Goal: Check status: Check status

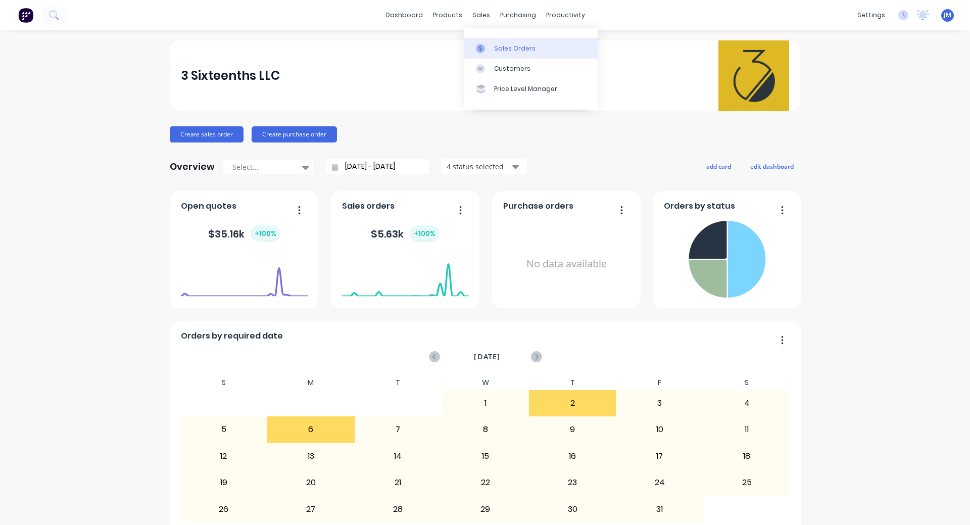
click at [504, 45] on div "Sales Orders" at bounding box center [514, 48] width 41 height 9
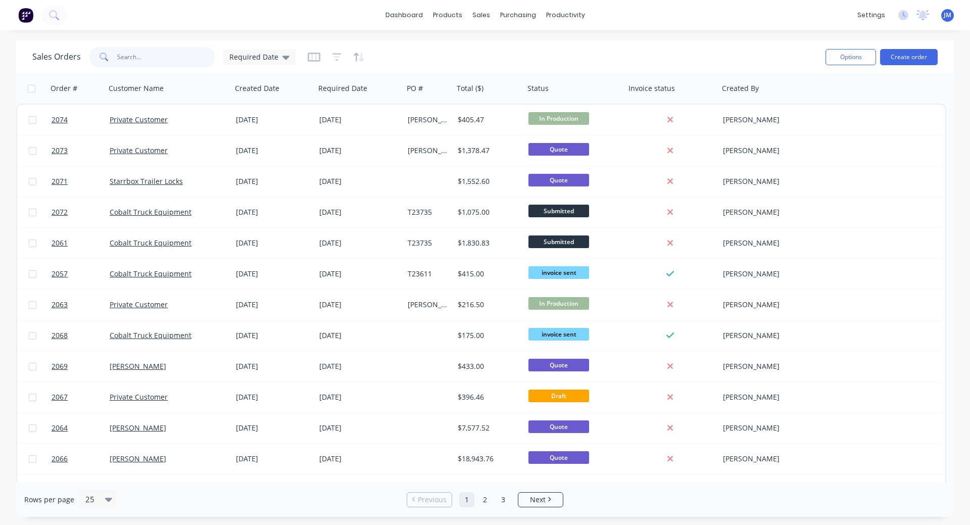
click at [139, 56] on input "text" at bounding box center [166, 57] width 99 height 20
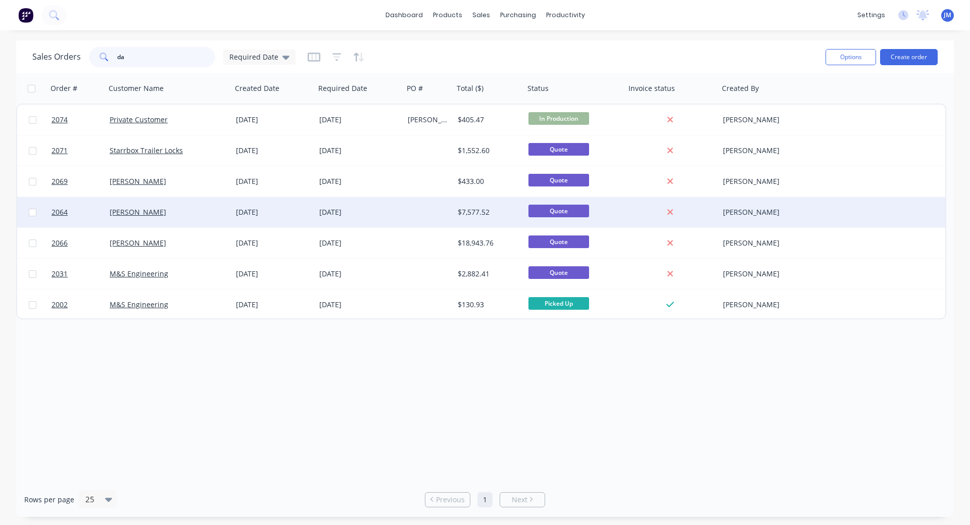
type input "da"
click at [179, 206] on div "[PERSON_NAME]" at bounding box center [169, 212] width 126 height 30
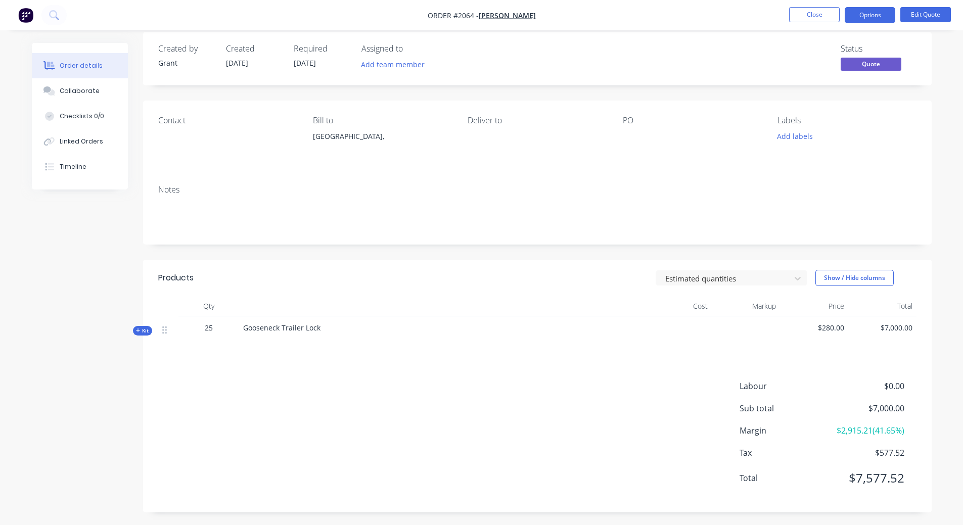
scroll to position [14, 0]
click at [144, 329] on span "Kit" at bounding box center [142, 328] width 13 height 8
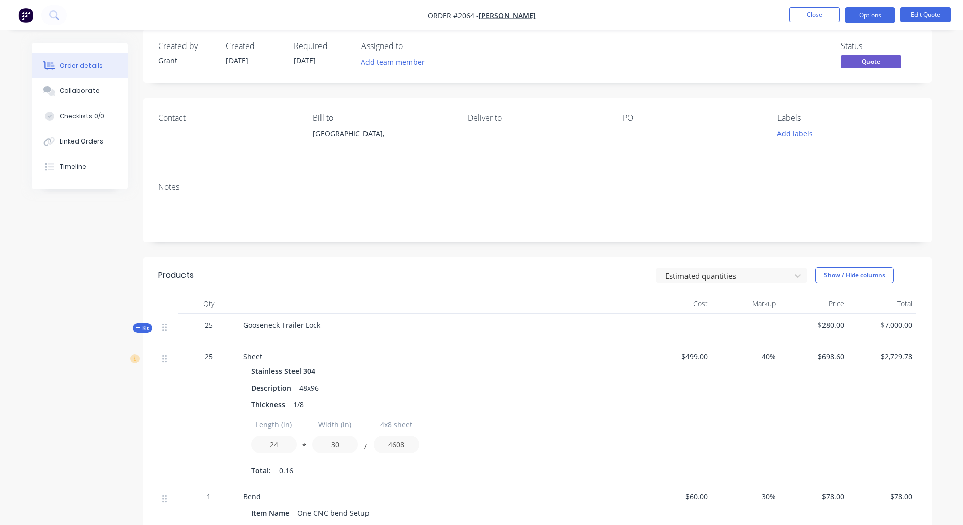
click at [143, 331] on span "Kit" at bounding box center [142, 328] width 13 height 8
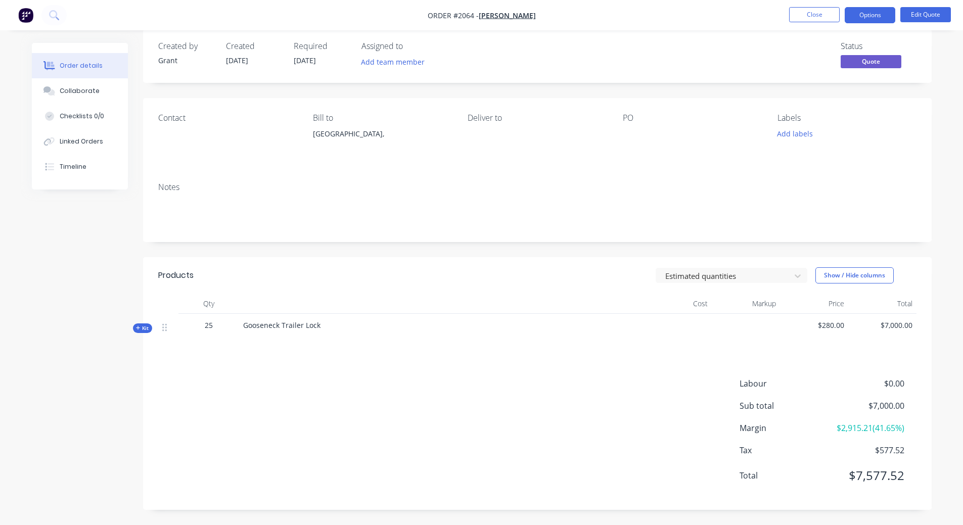
click at [339, 134] on div "[GEOGRAPHIC_DATA]," at bounding box center [382, 134] width 138 height 14
click at [166, 329] on icon at bounding box center [164, 327] width 5 height 9
click at [815, 14] on button "Close" at bounding box center [814, 14] width 51 height 15
